Goal: Transaction & Acquisition: Purchase product/service

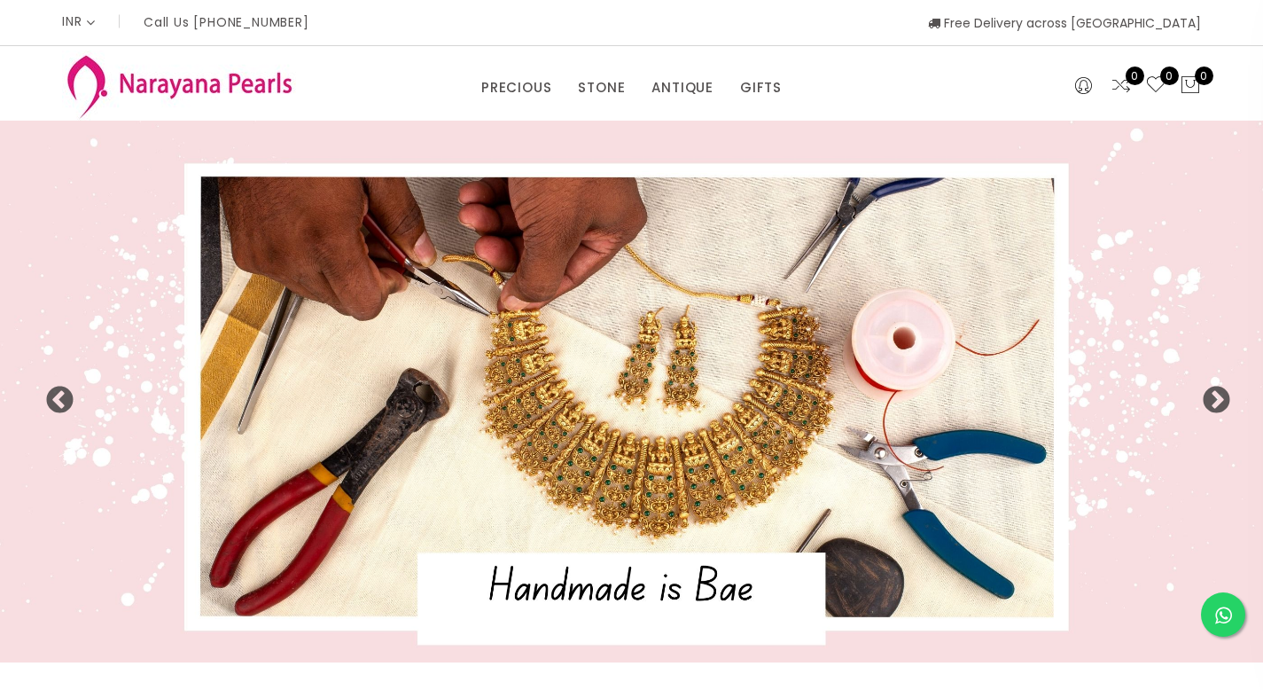
select select "INR"
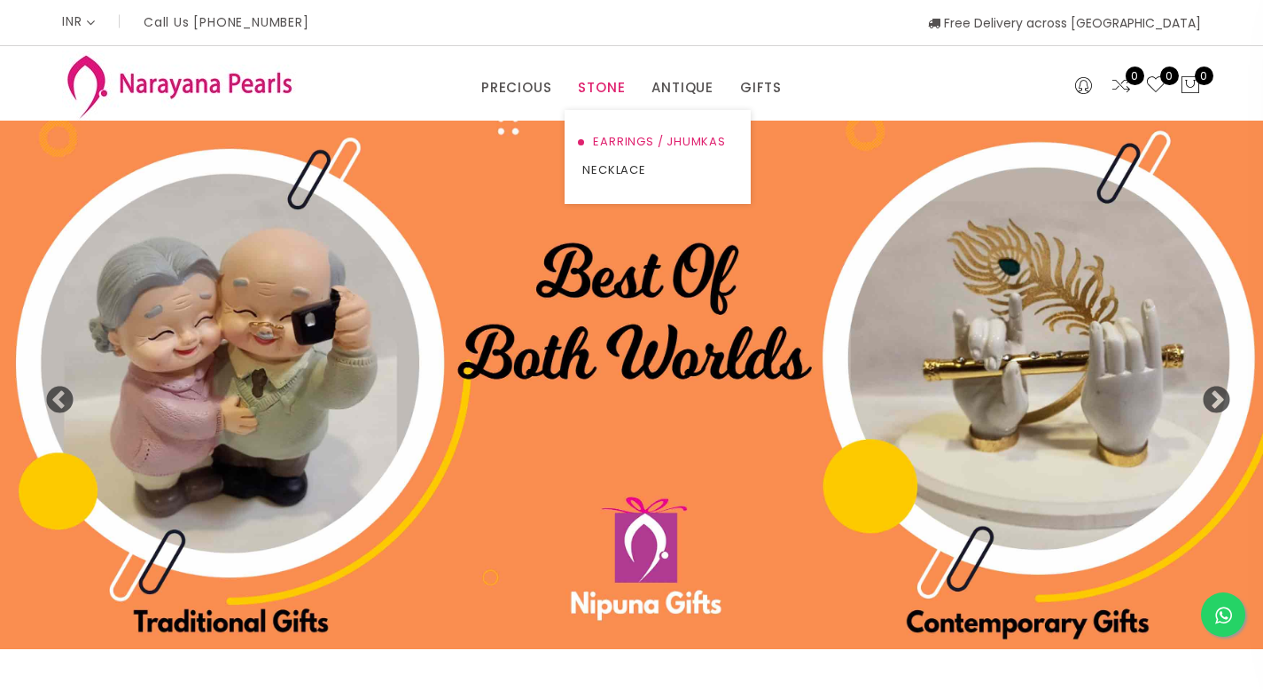
click at [628, 145] on link "EARRINGS / JHUMKAS" at bounding box center [658, 142] width 151 height 28
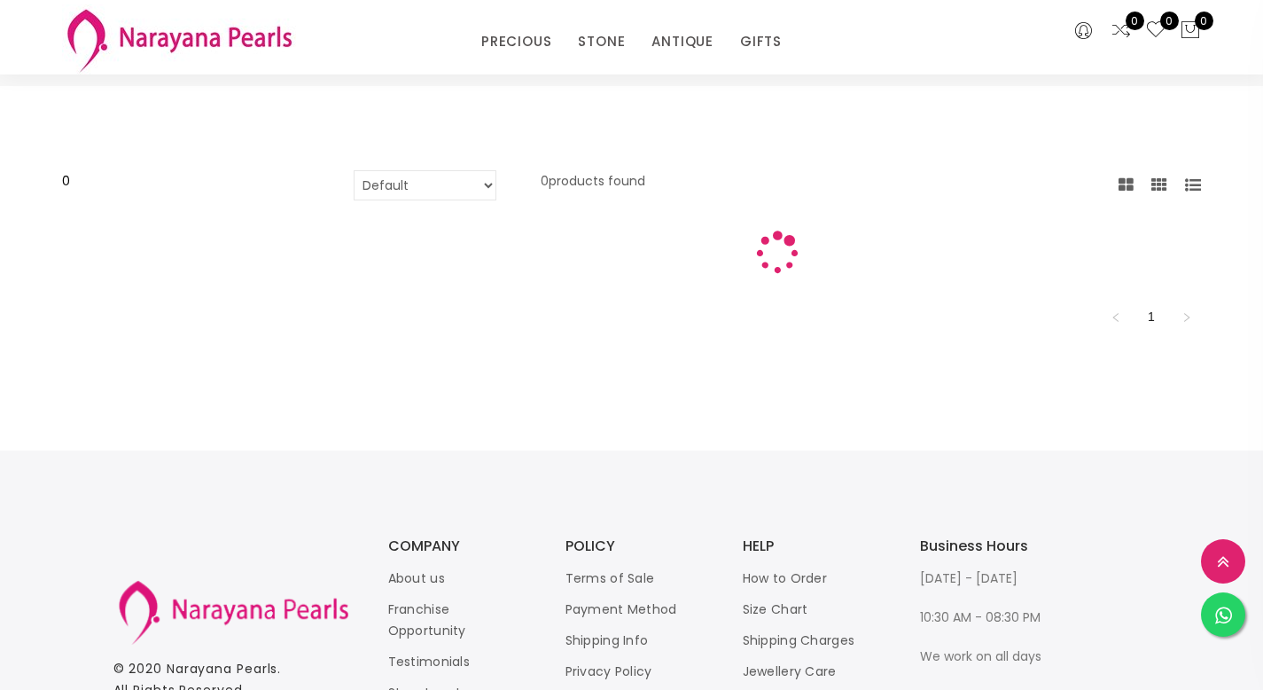
scroll to position [117, 0]
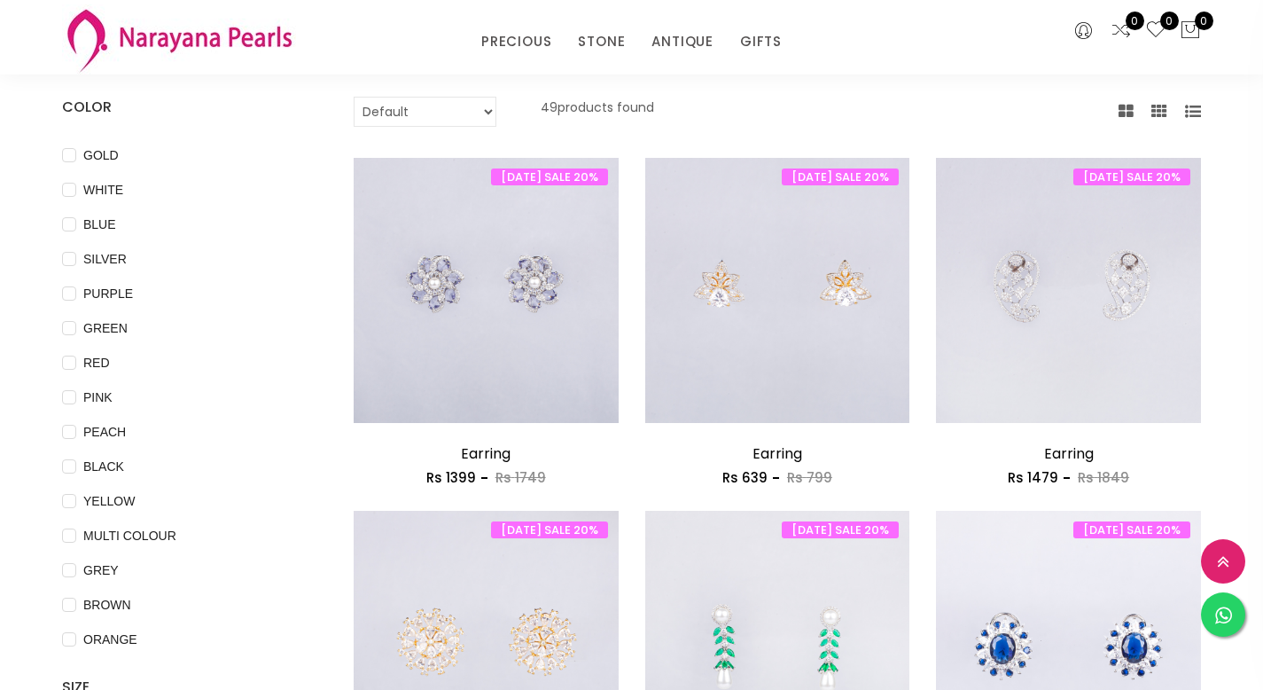
click at [481, 112] on select "Default Price - High to Low Price - Low to High" at bounding box center [425, 112] width 143 height 30
select select "priceHighToLow"
click at [354, 97] on select "Default Price - High to Low Price - Low to High" at bounding box center [425, 112] width 143 height 30
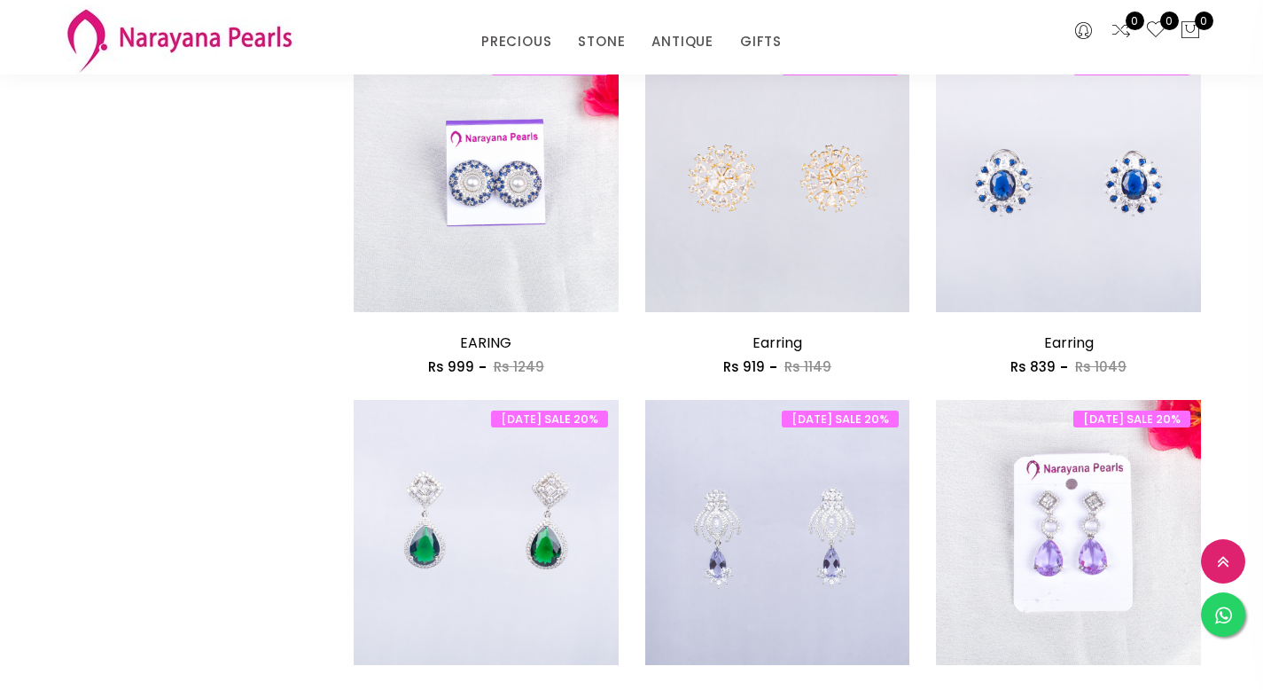
scroll to position [0, 0]
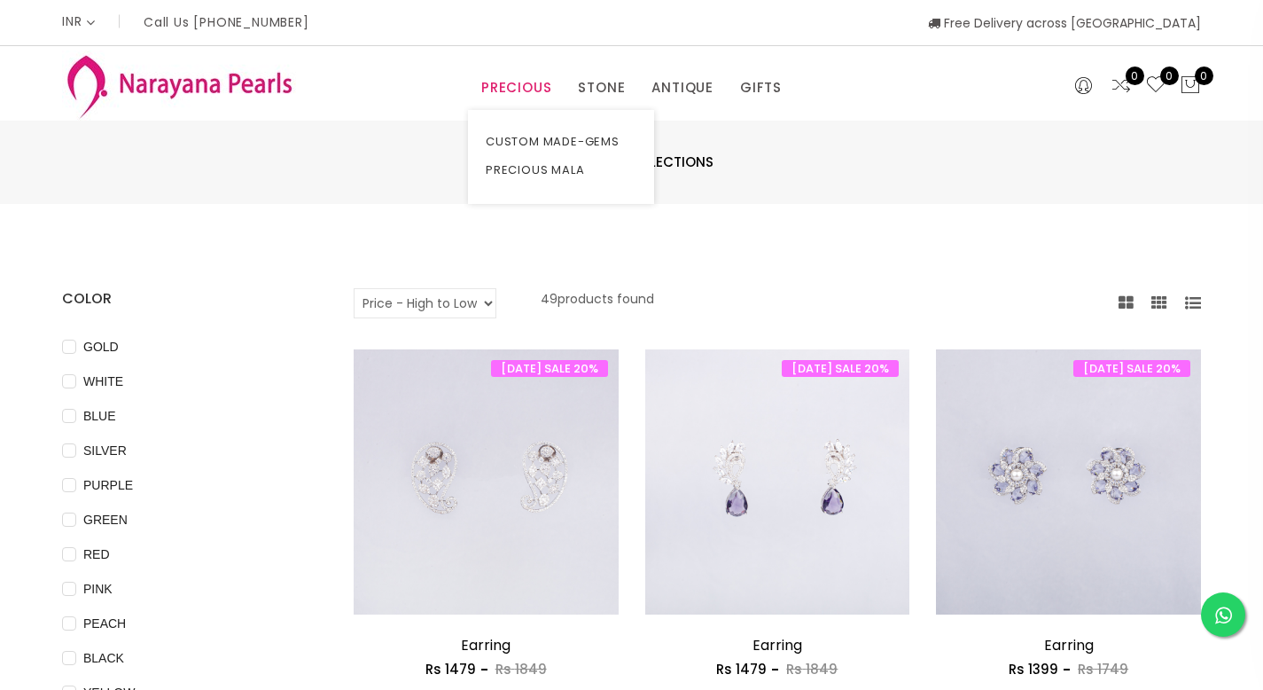
click at [500, 90] on link "PRECIOUS" at bounding box center [516, 87] width 70 height 27
click at [498, 135] on link "CUSTOM MADE-GEMS" at bounding box center [561, 142] width 151 height 28
click at [576, 134] on link "CUSTOM MADE-GEMS" at bounding box center [561, 142] width 151 height 28
